Goal: Information Seeking & Learning: Compare options

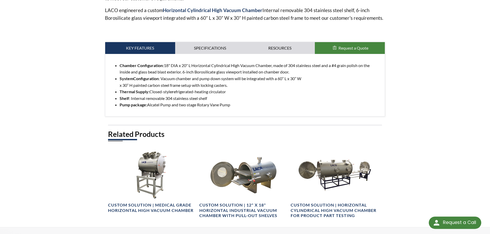
scroll to position [206, 0]
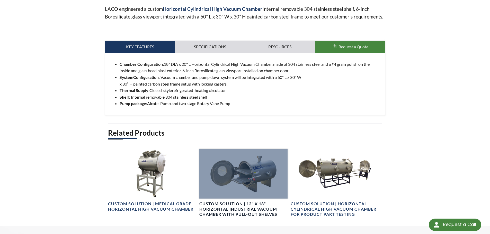
click at [230, 172] on div at bounding box center [243, 174] width 88 height 50
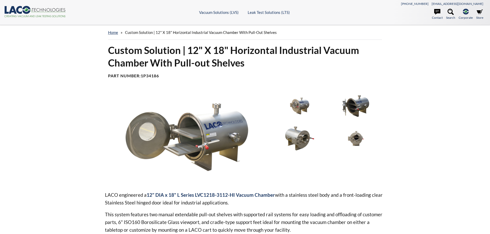
select select "Language Translate Widget"
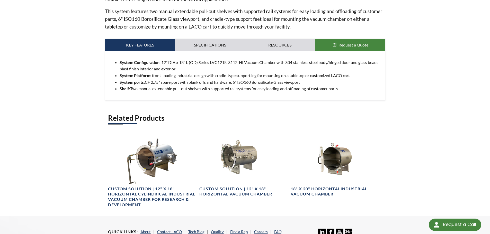
scroll to position [231, 0]
